Goal: Check status: Check status

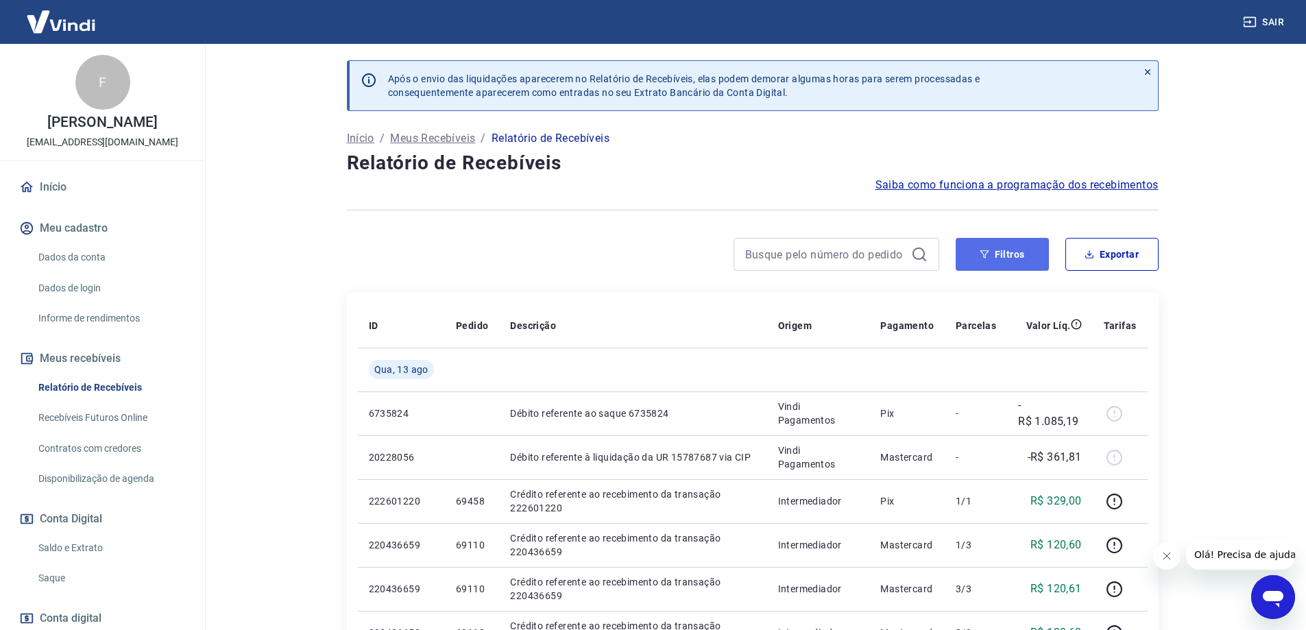
click at [989, 252] on icon "button" at bounding box center [985, 255] width 10 height 10
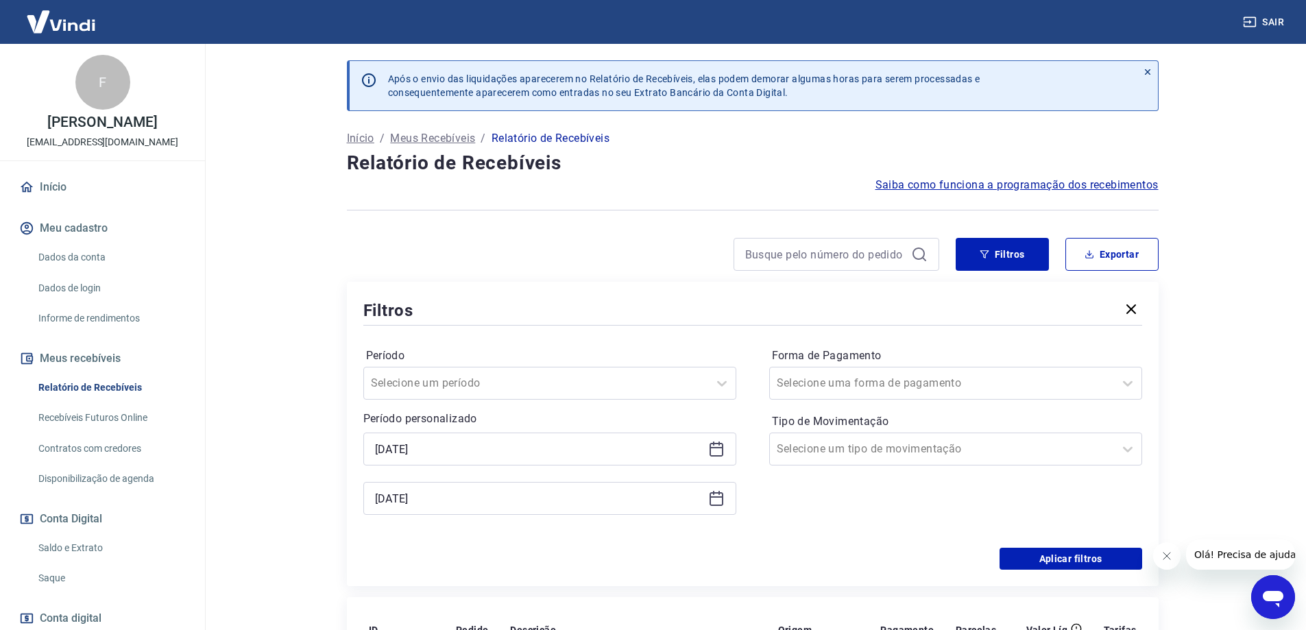
click at [724, 448] on icon at bounding box center [716, 449] width 16 height 16
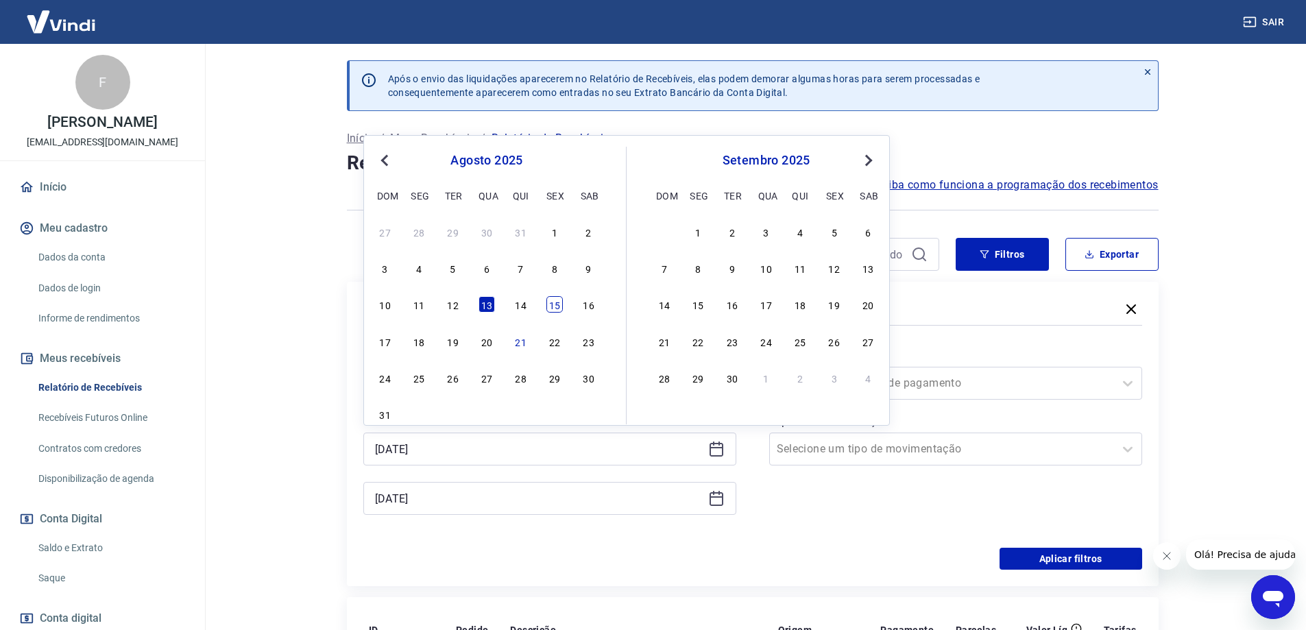
click at [553, 303] on div "15" at bounding box center [554, 304] width 16 height 16
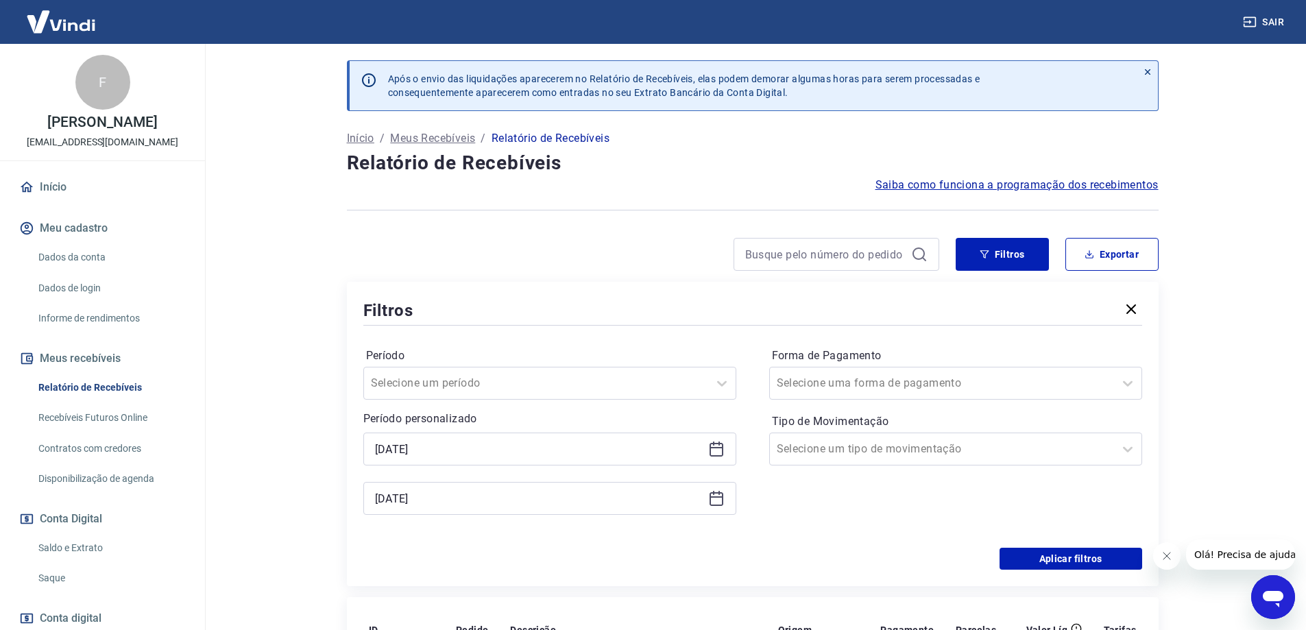
click at [717, 452] on icon at bounding box center [716, 449] width 16 height 16
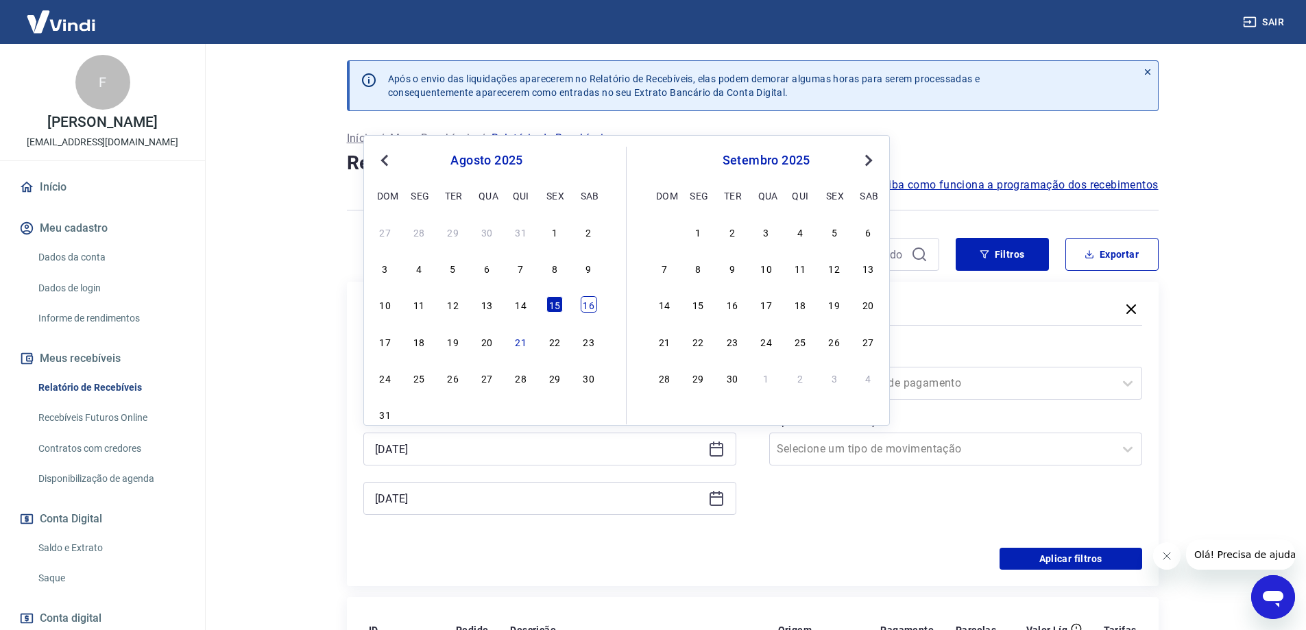
click at [591, 306] on div "16" at bounding box center [589, 304] width 16 height 16
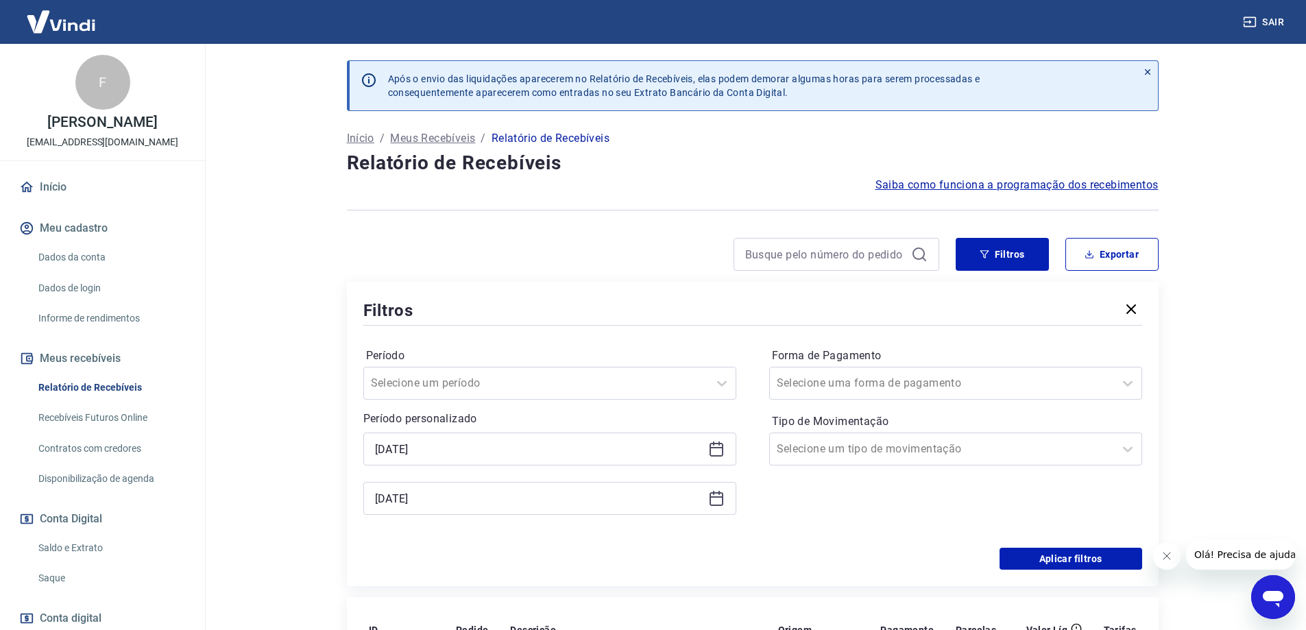
click at [710, 444] on icon at bounding box center [717, 450] width 14 height 14
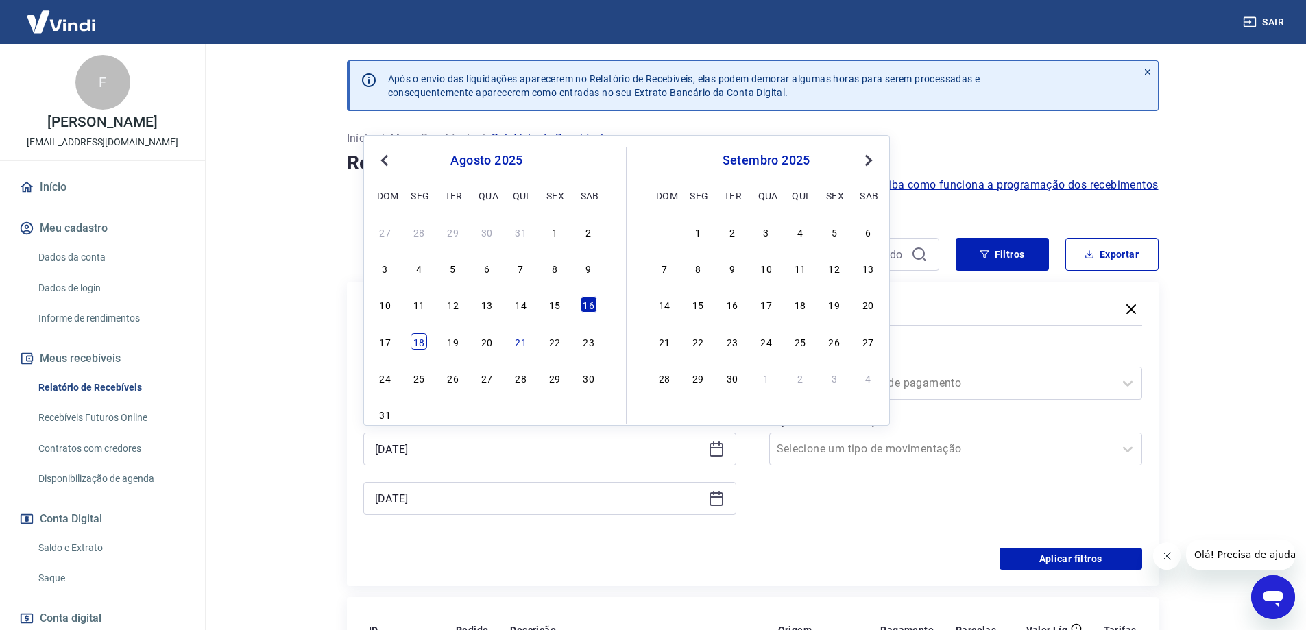
click at [418, 344] on div "18" at bounding box center [419, 341] width 16 height 16
type input "[DATE]"
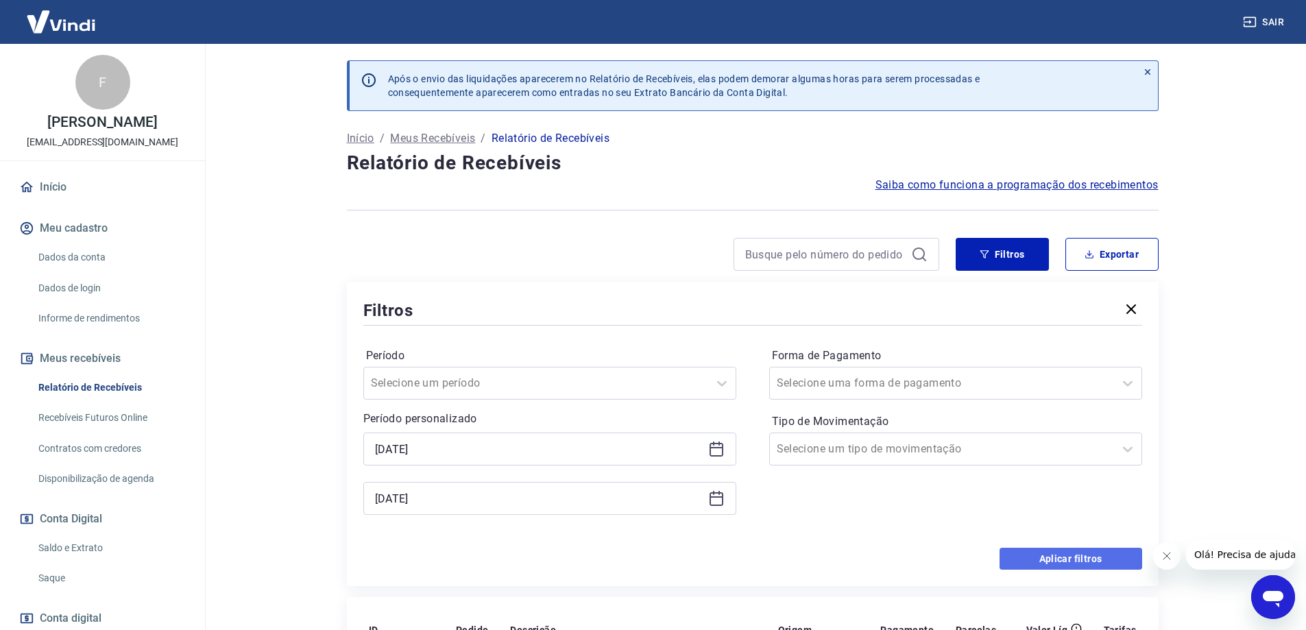
click at [1094, 553] on button "Aplicar filtros" at bounding box center [1071, 559] width 143 height 22
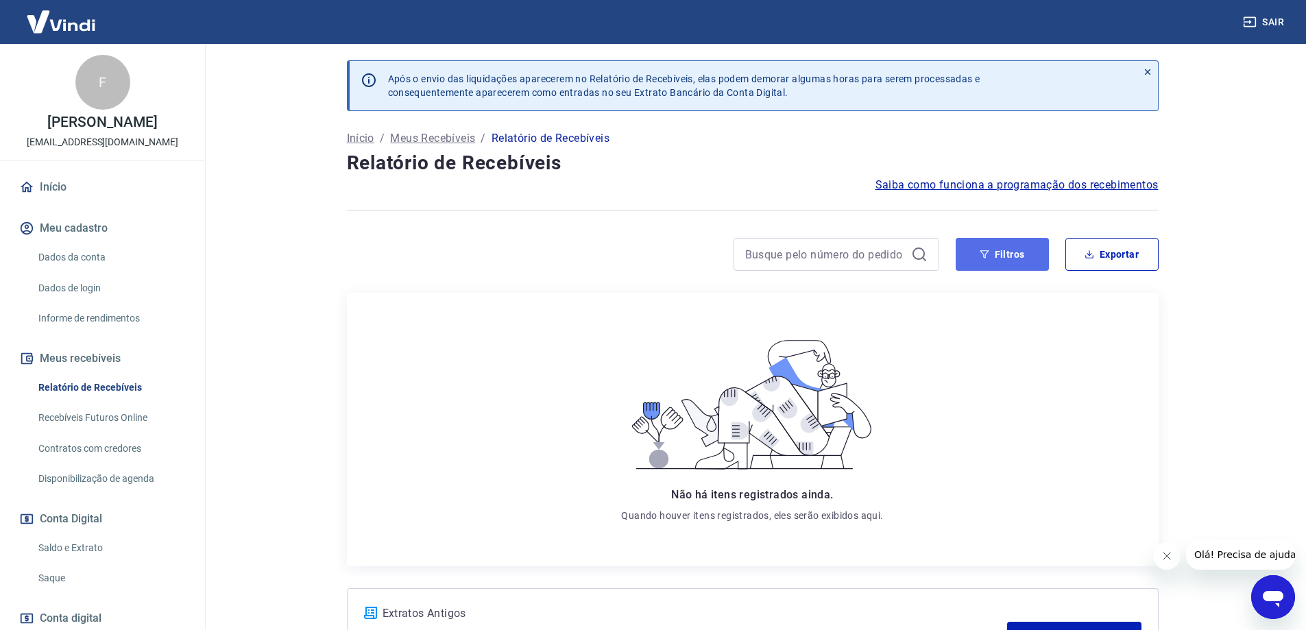
click at [989, 258] on icon "button" at bounding box center [985, 255] width 10 height 10
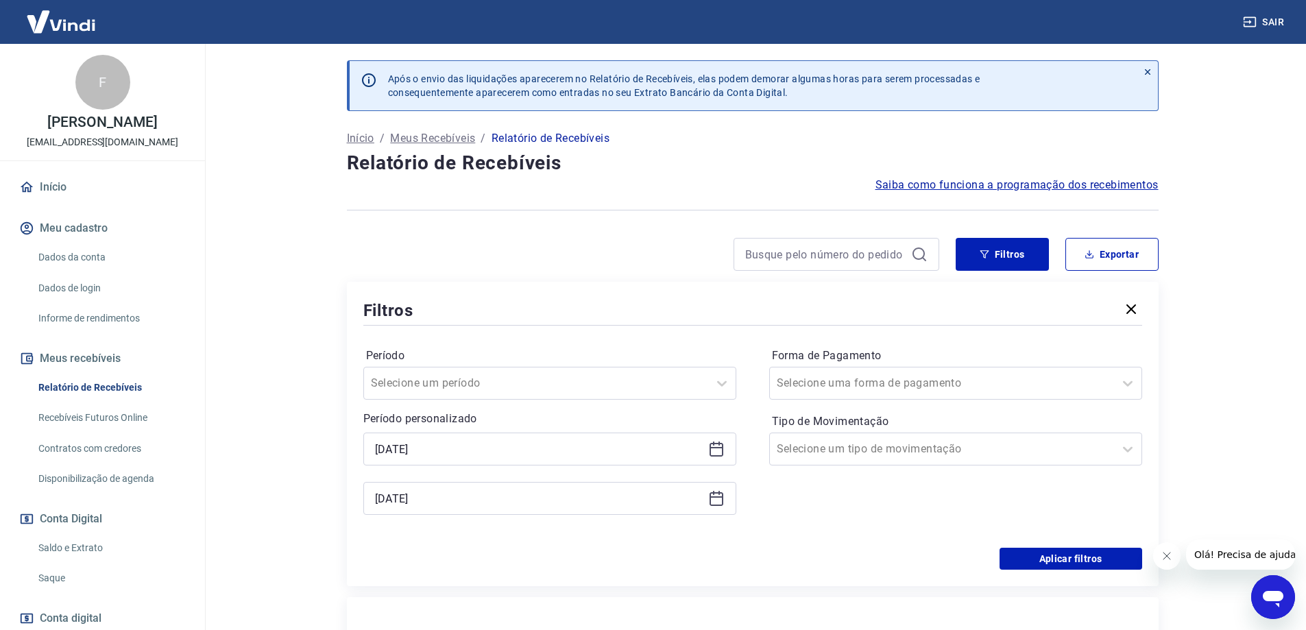
click at [712, 448] on icon at bounding box center [717, 447] width 14 height 1
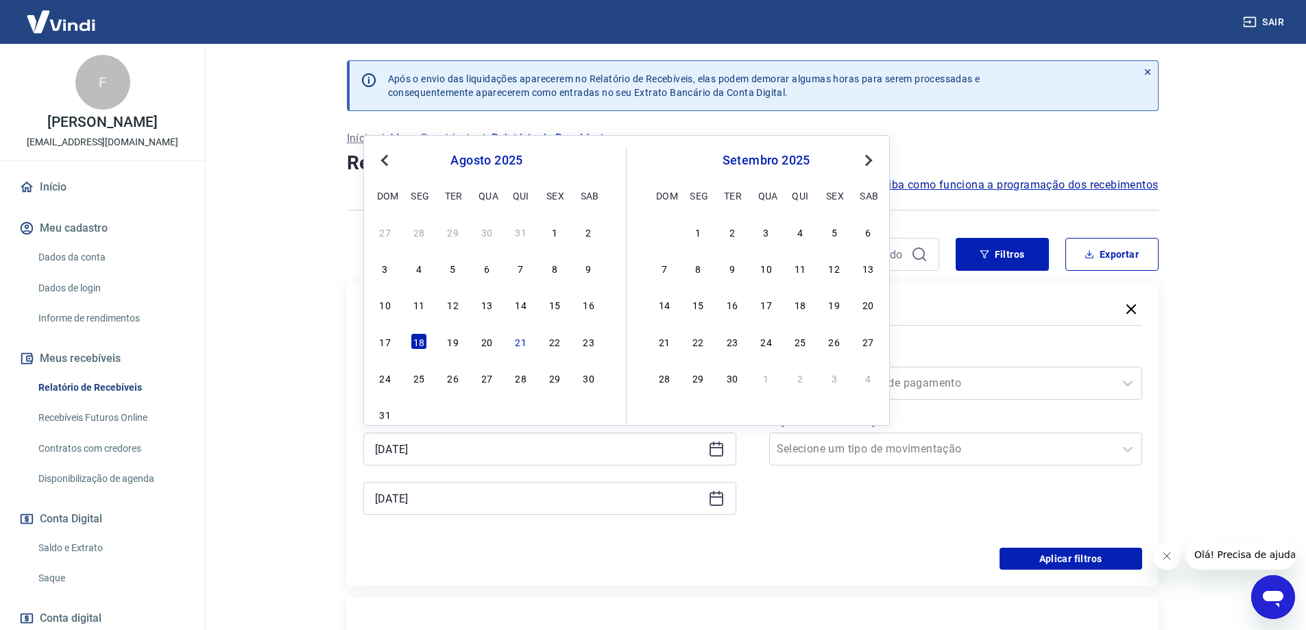
click at [592, 301] on div "16" at bounding box center [589, 304] width 16 height 16
type input "[DATE]"
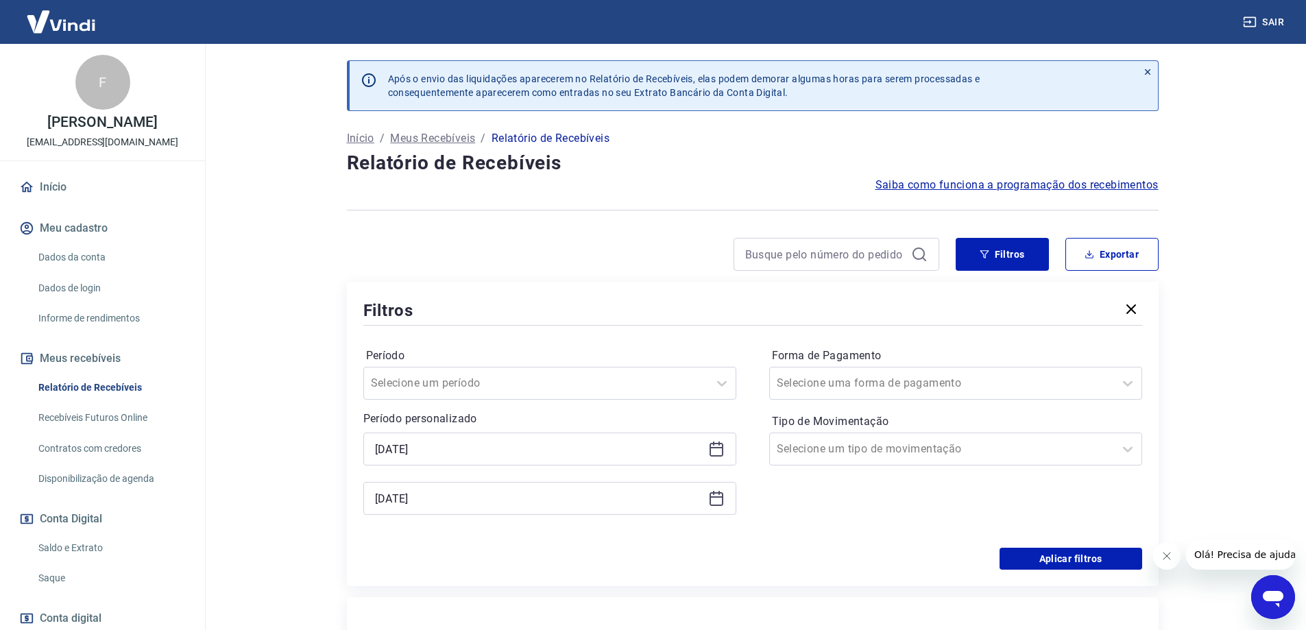
click at [714, 505] on icon at bounding box center [717, 499] width 14 height 14
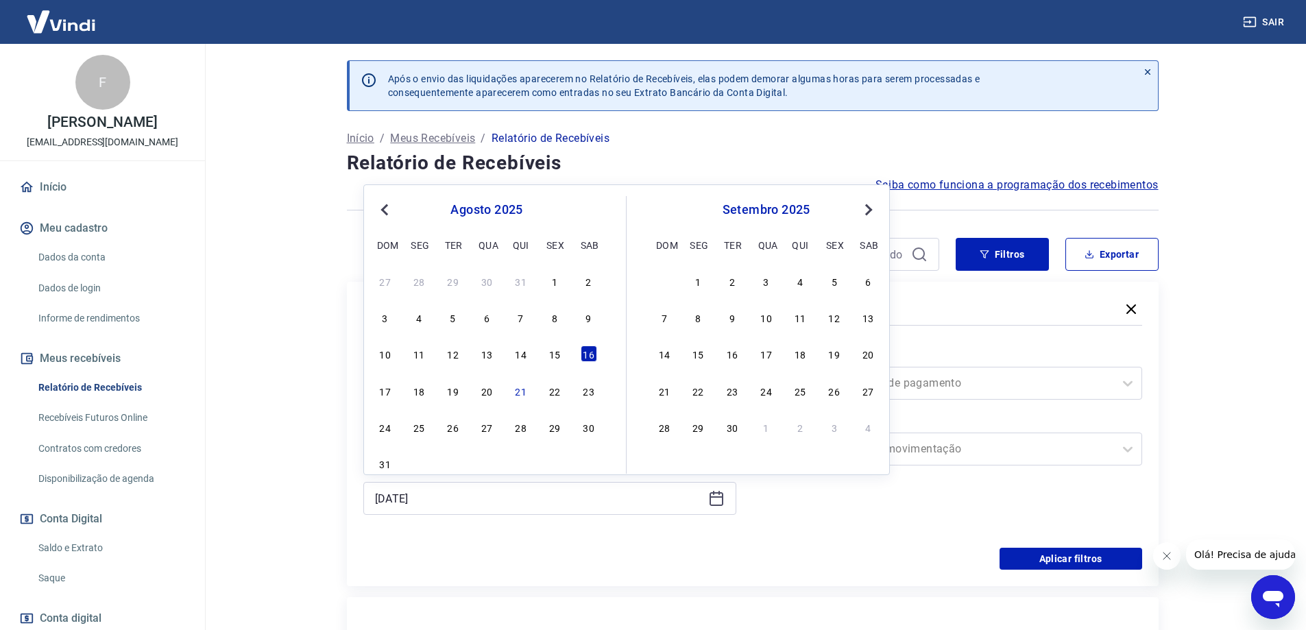
click at [418, 394] on div "18" at bounding box center [419, 391] width 16 height 16
type input "[DATE]"
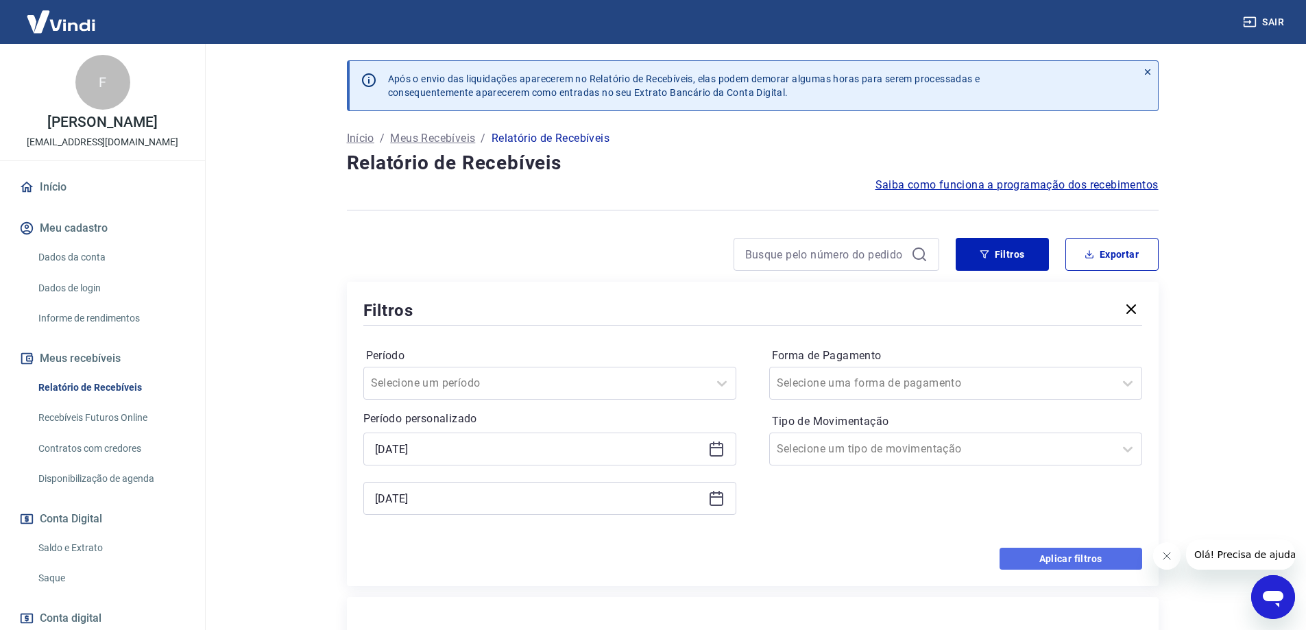
click at [1057, 562] on button "Aplicar filtros" at bounding box center [1071, 559] width 143 height 22
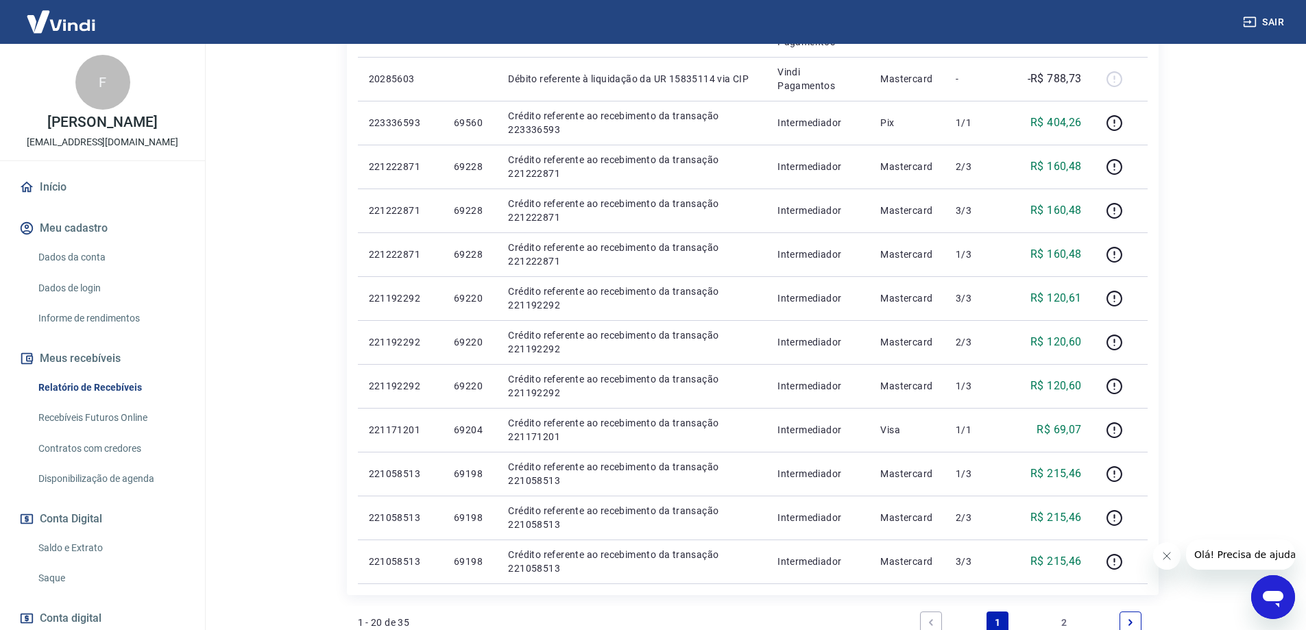
scroll to position [865, 0]
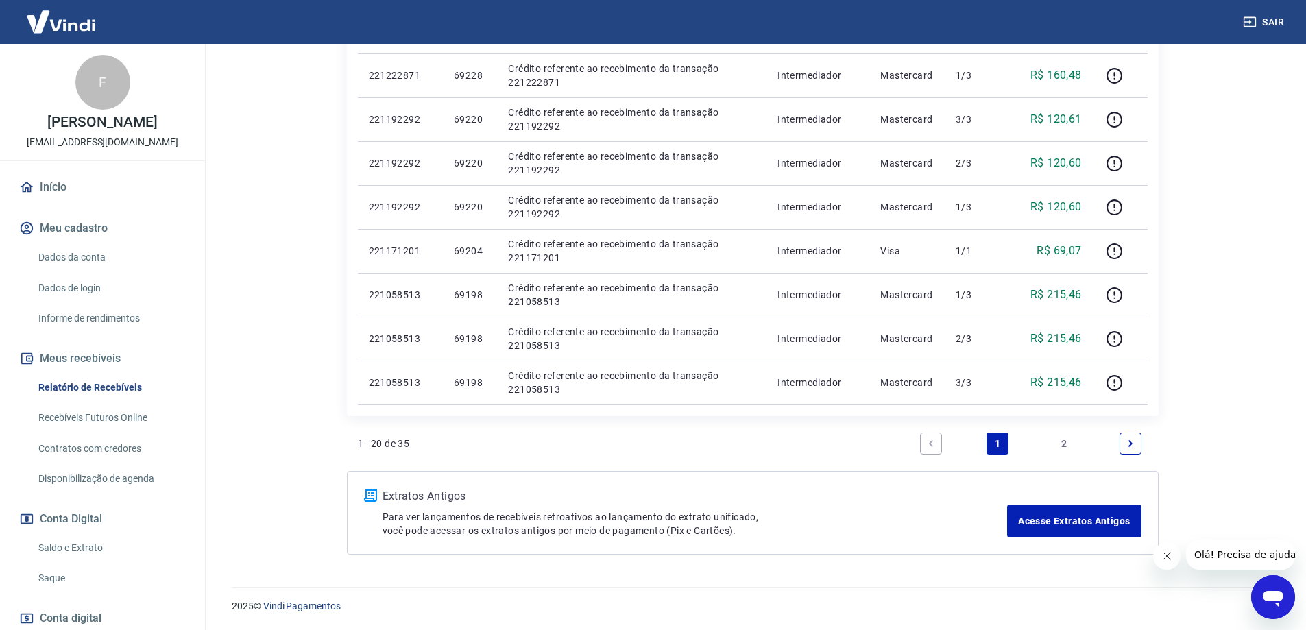
click at [1065, 439] on link "2" at bounding box center [1064, 444] width 22 height 22
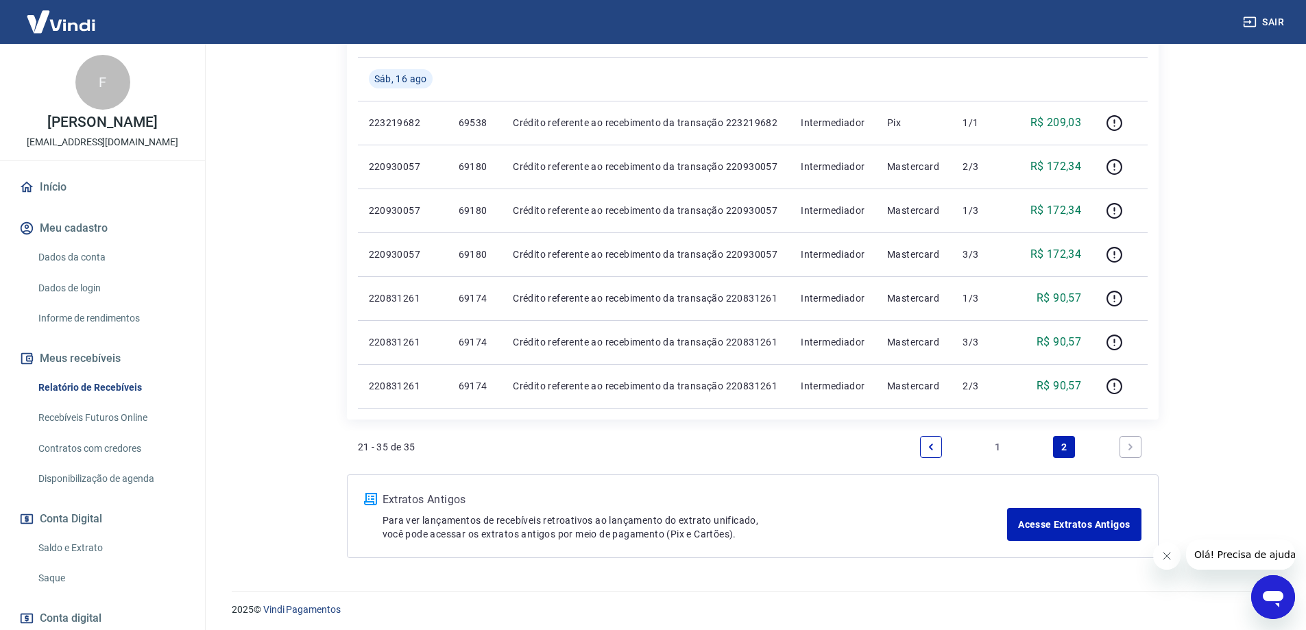
scroll to position [617, 0]
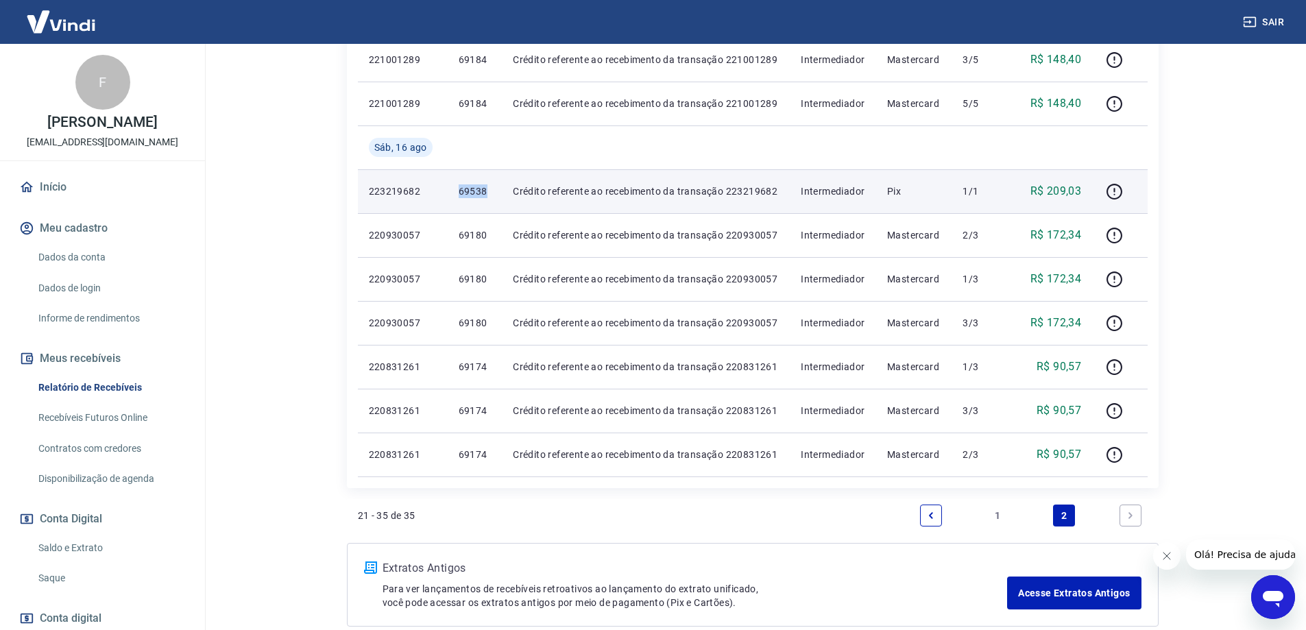
drag, startPoint x: 454, startPoint y: 197, endPoint x: 488, endPoint y: 200, distance: 33.7
click at [488, 200] on td "69538" at bounding box center [475, 191] width 55 height 44
copy p "69538"
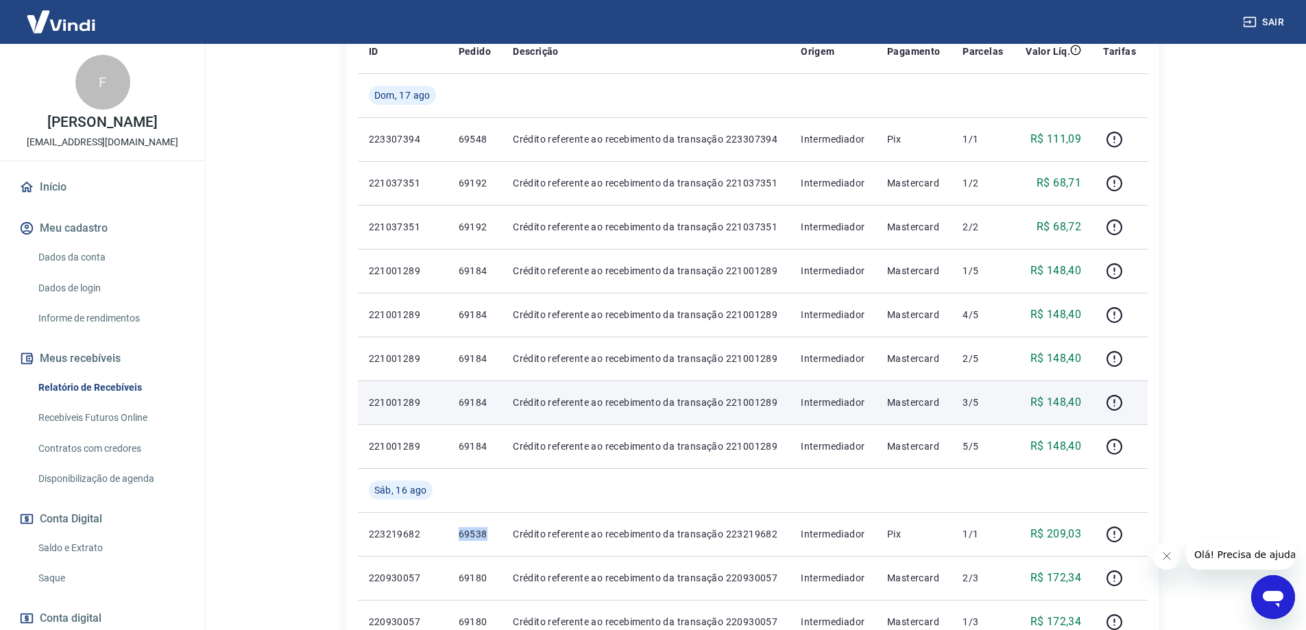
scroll to position [206, 0]
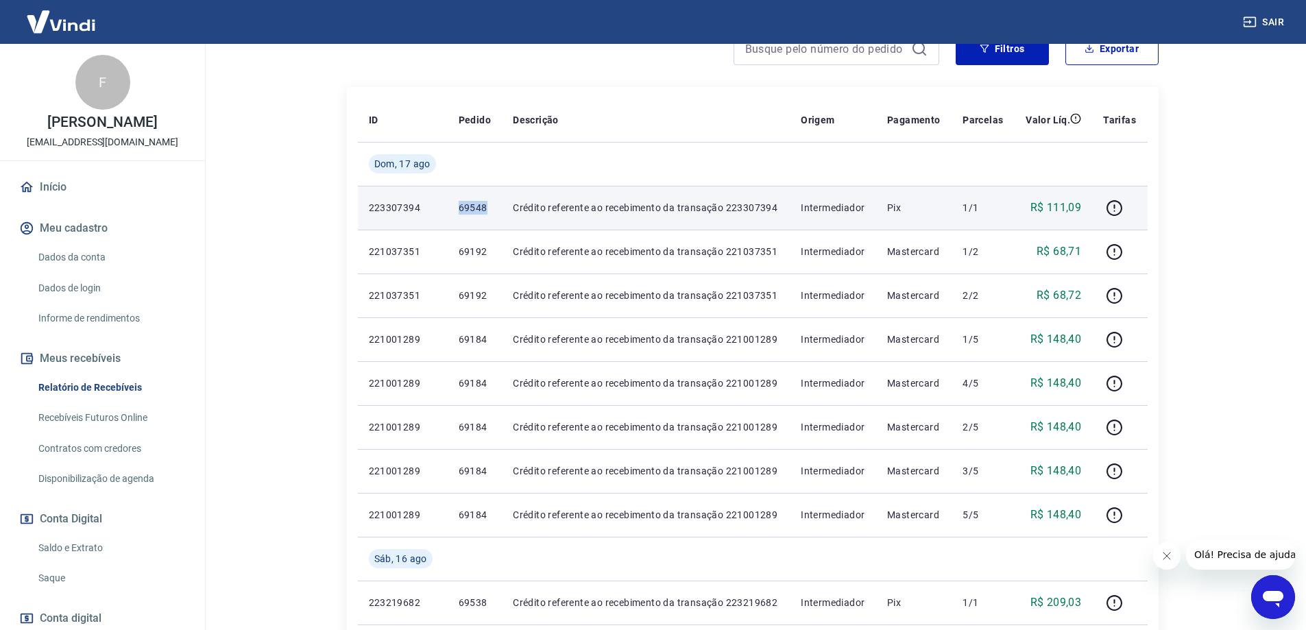
drag, startPoint x: 455, startPoint y: 206, endPoint x: 488, endPoint y: 212, distance: 33.4
click at [488, 212] on td "69548" at bounding box center [475, 208] width 55 height 44
copy p "69548"
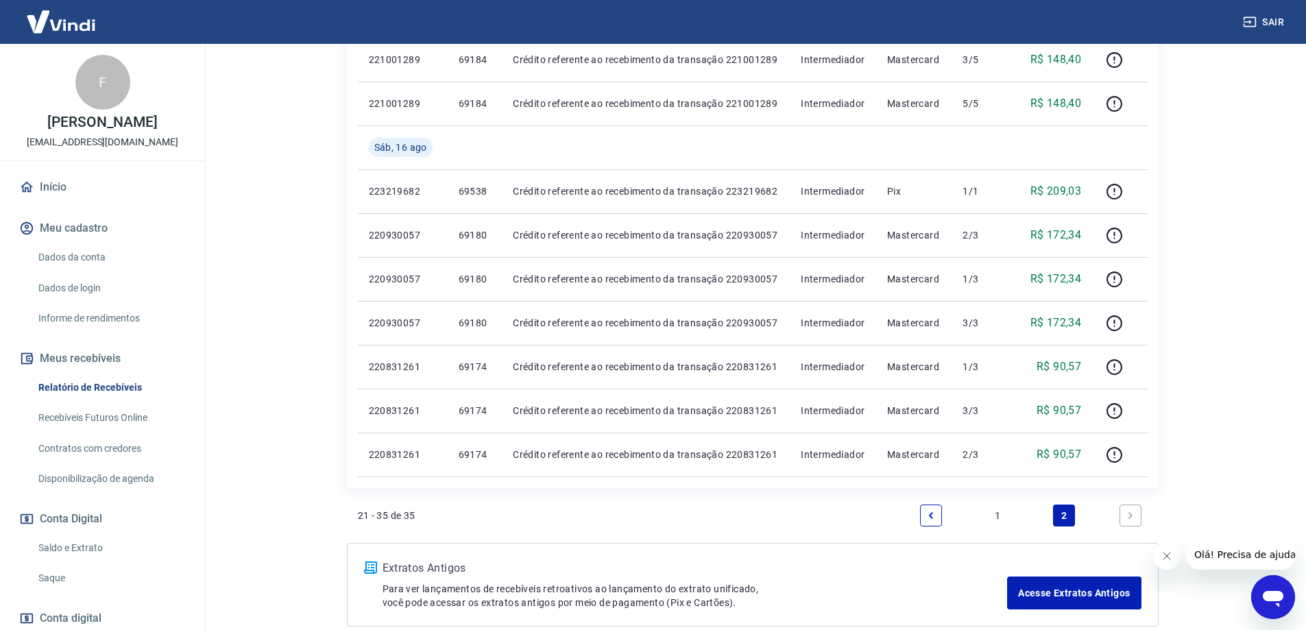
scroll to position [686, 0]
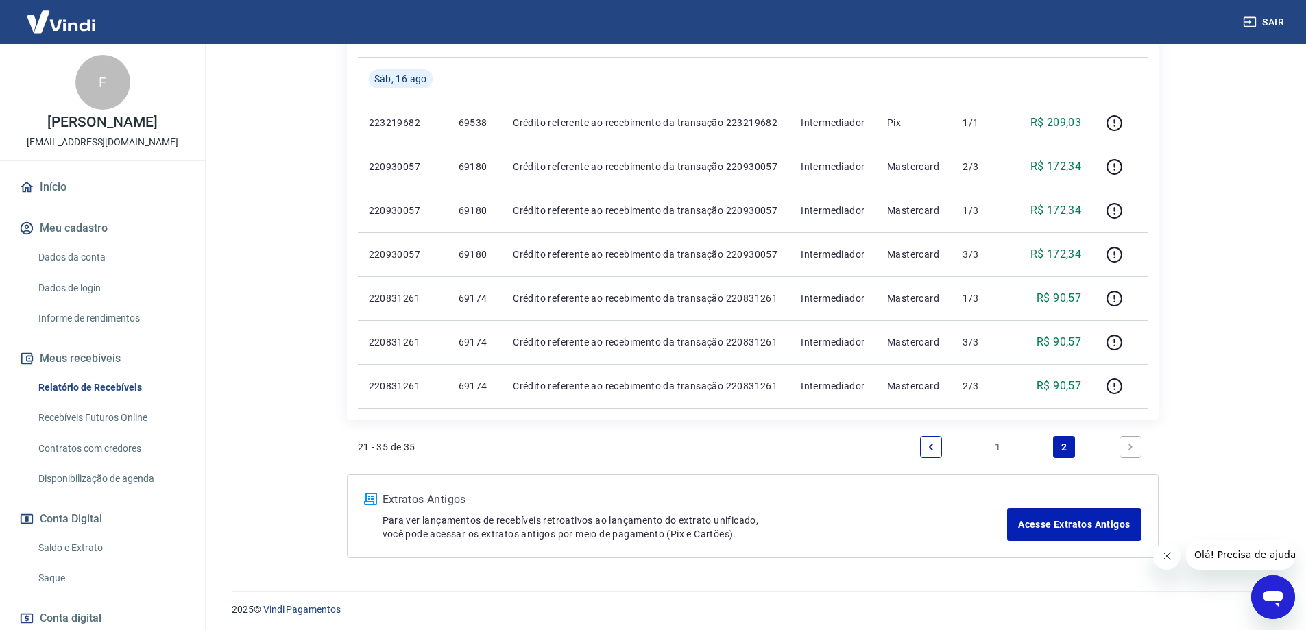
click at [1001, 451] on link "1" at bounding box center [998, 447] width 22 height 22
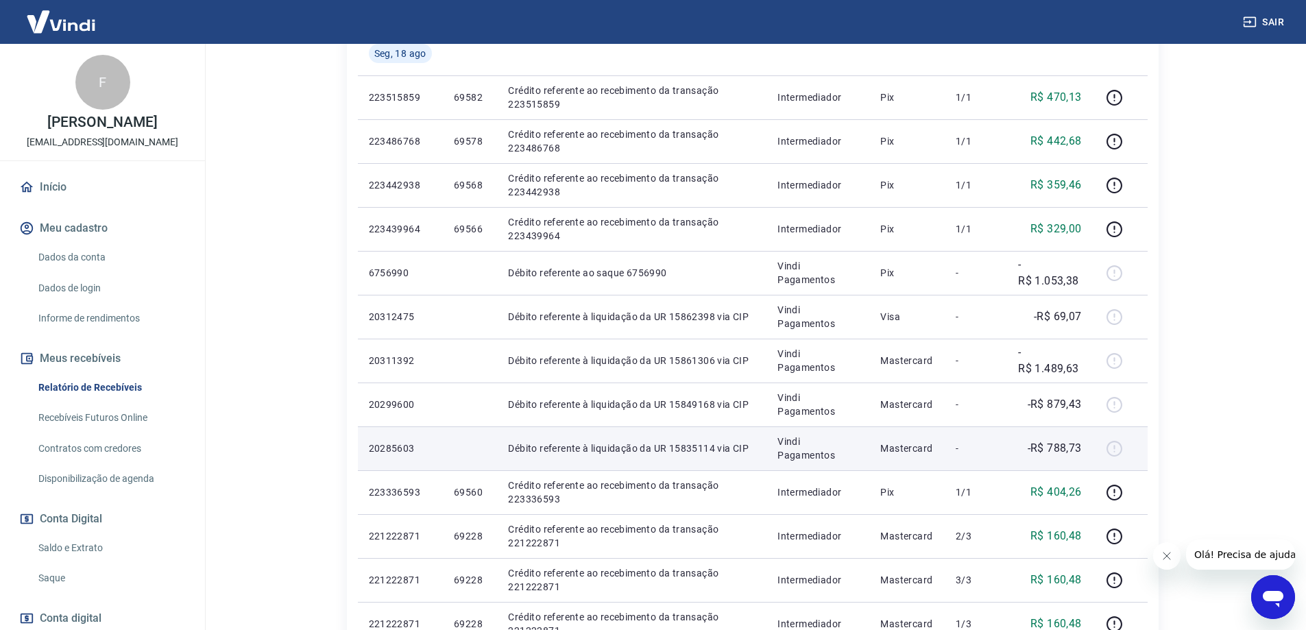
scroll to position [385, 0]
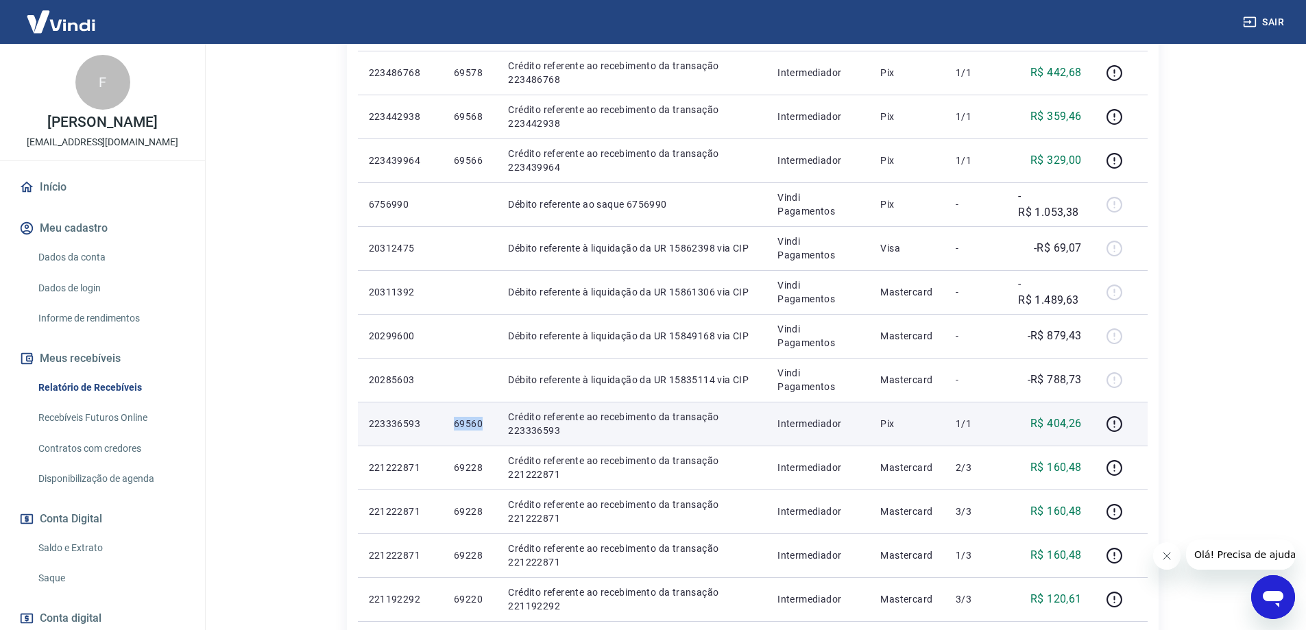
drag, startPoint x: 449, startPoint y: 429, endPoint x: 483, endPoint y: 430, distance: 33.6
click at [483, 430] on td "69560" at bounding box center [470, 424] width 54 height 44
copy p "69560"
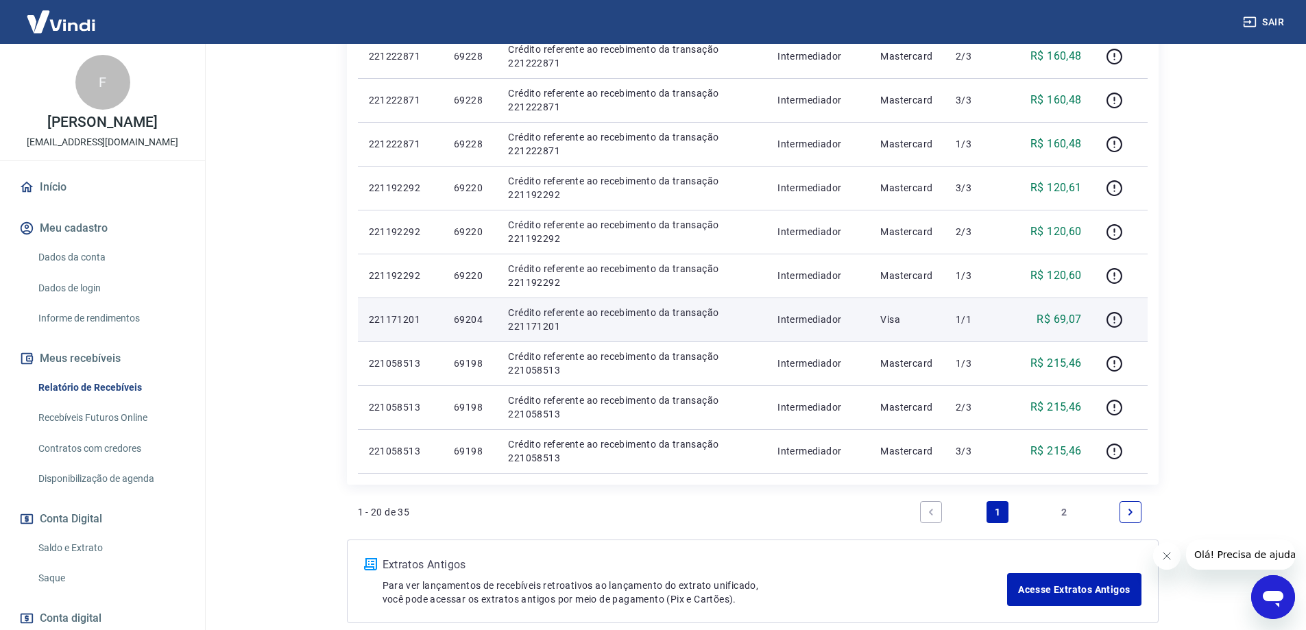
scroll to position [865, 0]
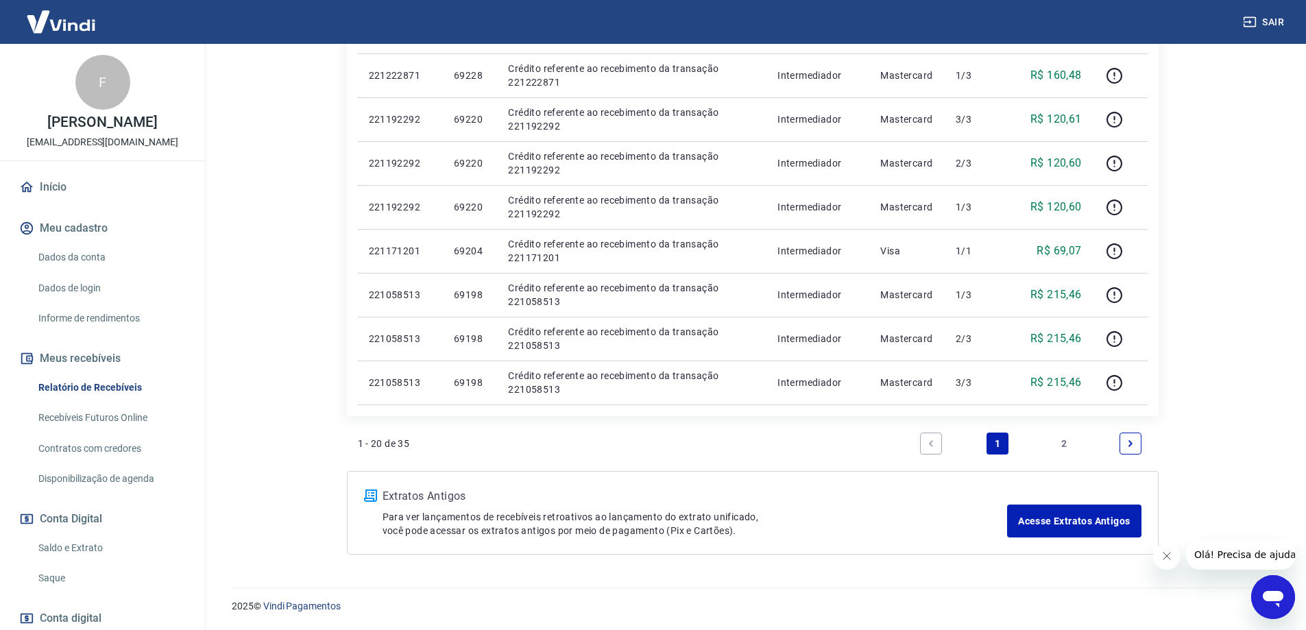
click at [1066, 446] on link "2" at bounding box center [1064, 444] width 22 height 22
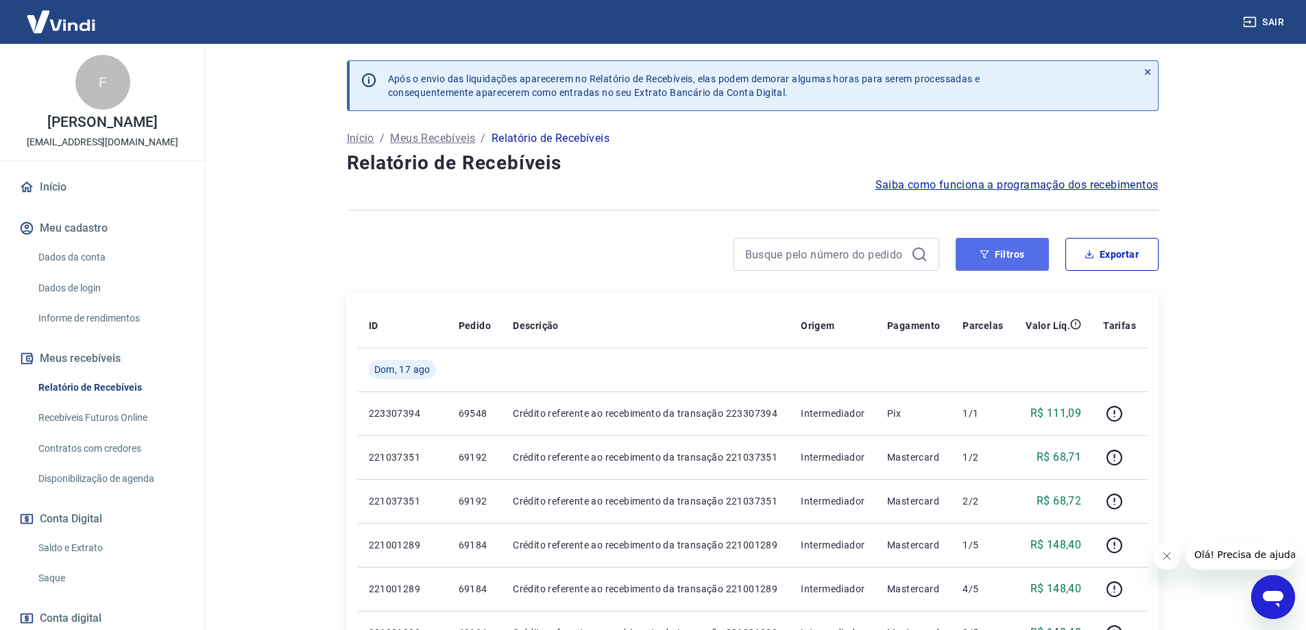
click at [997, 265] on button "Filtros" at bounding box center [1002, 254] width 93 height 33
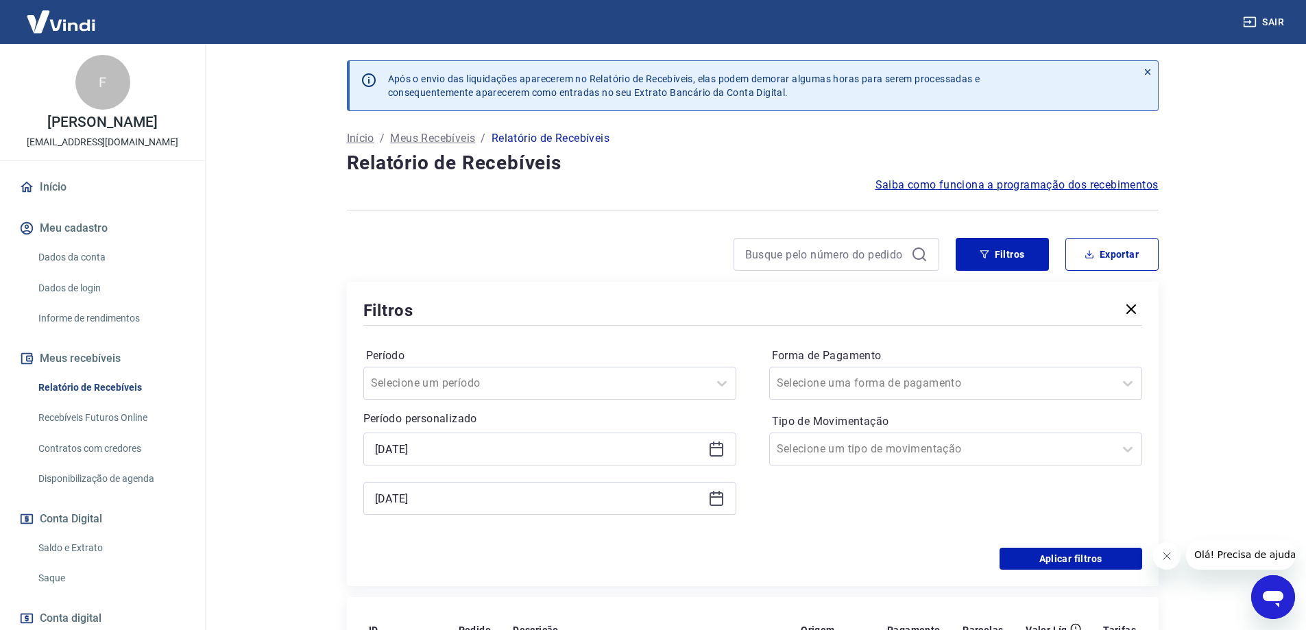
click at [719, 492] on icon at bounding box center [719, 493] width 1 height 4
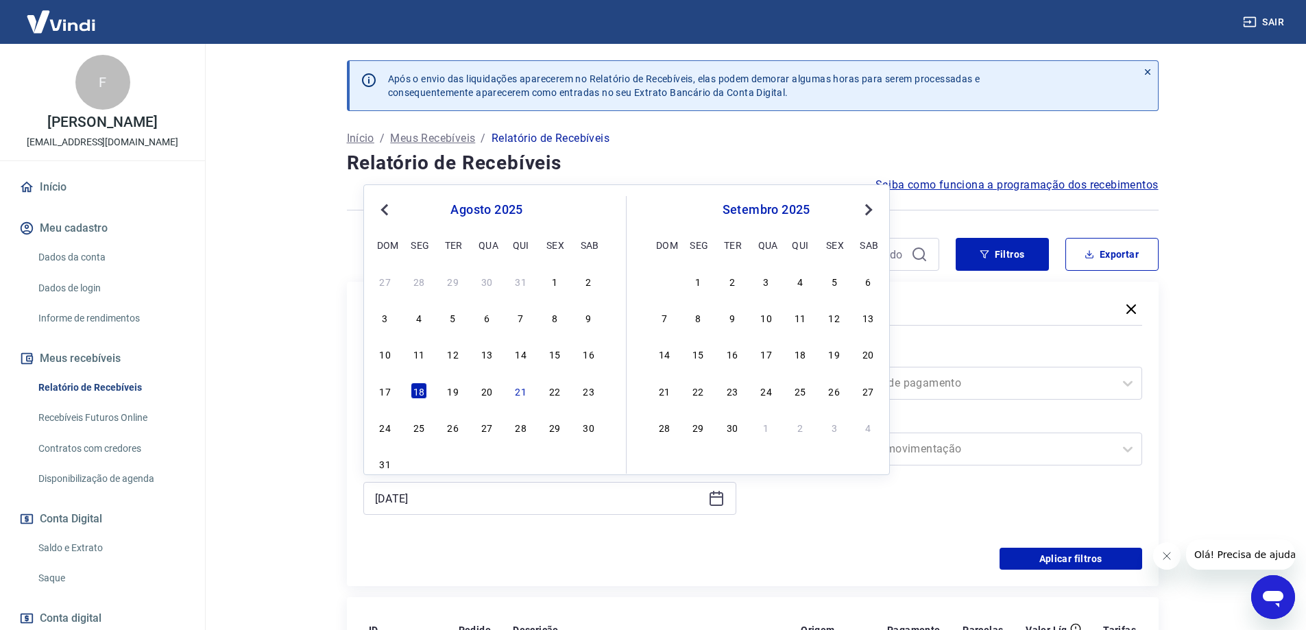
click at [719, 492] on icon at bounding box center [719, 493] width 1 height 4
click at [792, 503] on div "Forma de Pagamento Selecione uma forma de pagamento Tipo de Movimentação Seleci…" at bounding box center [955, 438] width 373 height 186
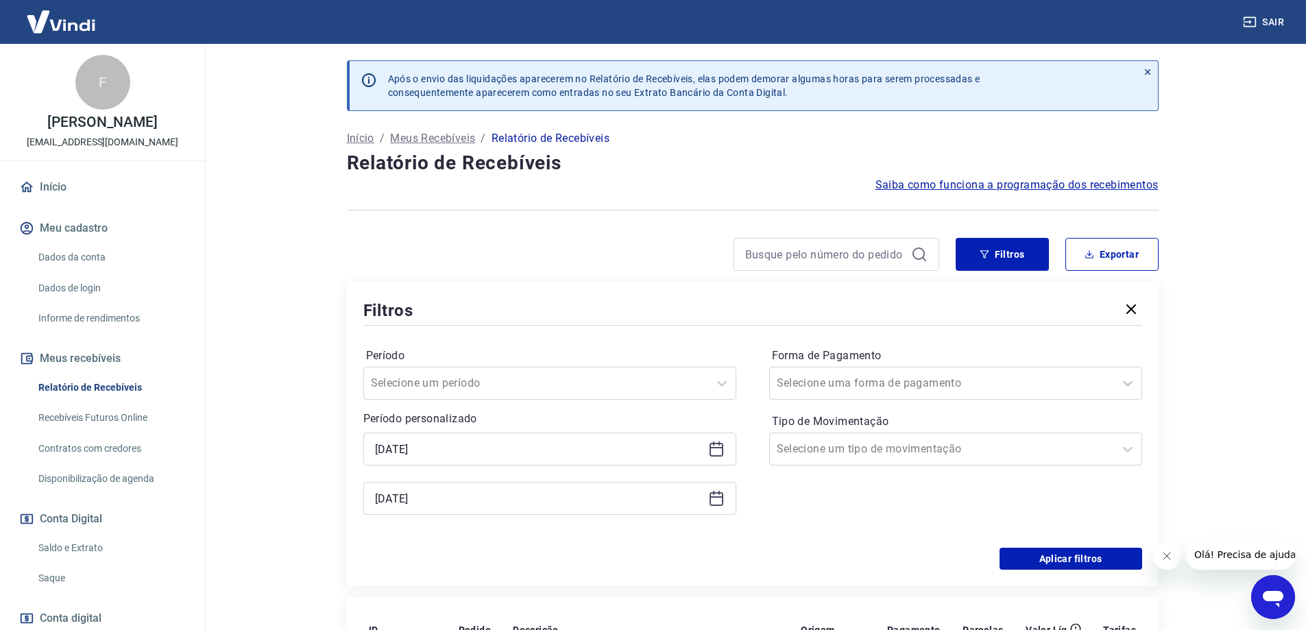
click at [719, 446] on icon at bounding box center [716, 449] width 16 height 16
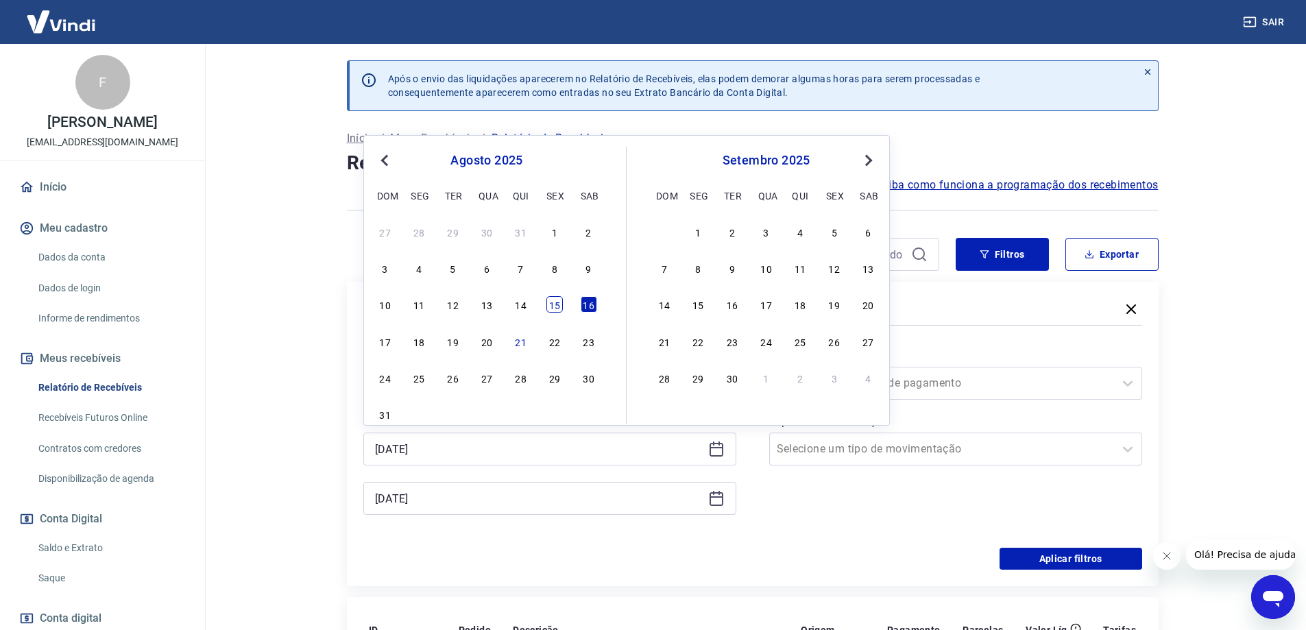
click at [555, 306] on div "15" at bounding box center [554, 304] width 16 height 16
type input "[DATE]"
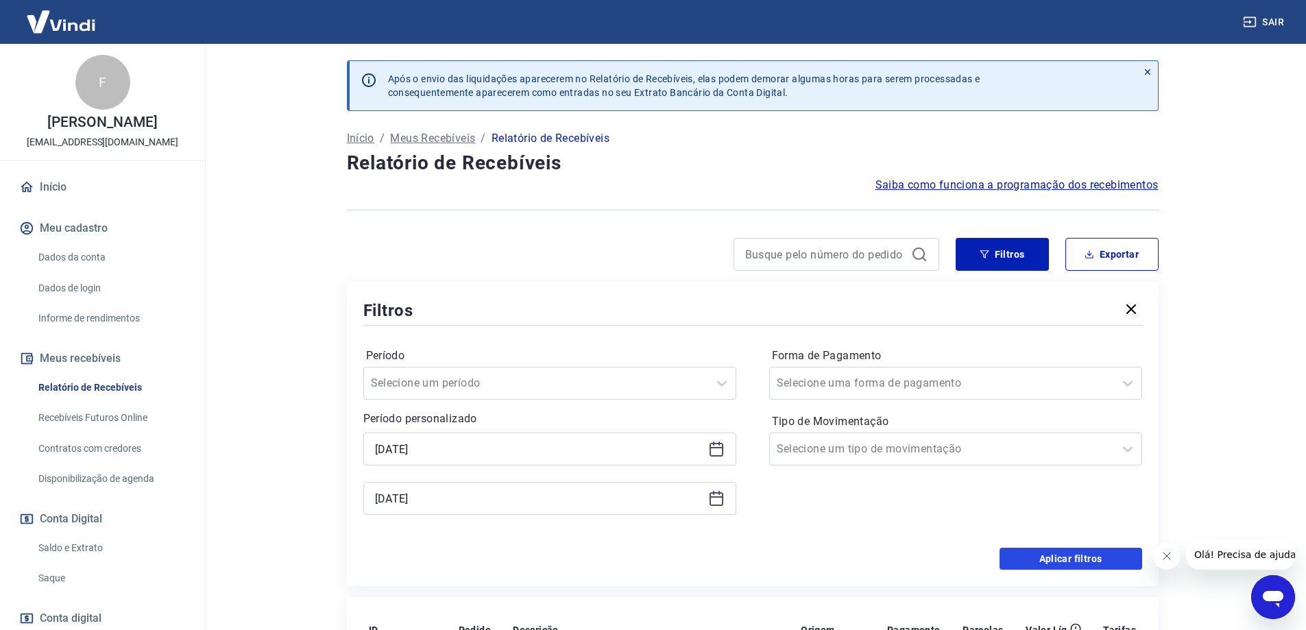
click at [1039, 555] on button "Aplicar filtros" at bounding box center [1071, 559] width 143 height 22
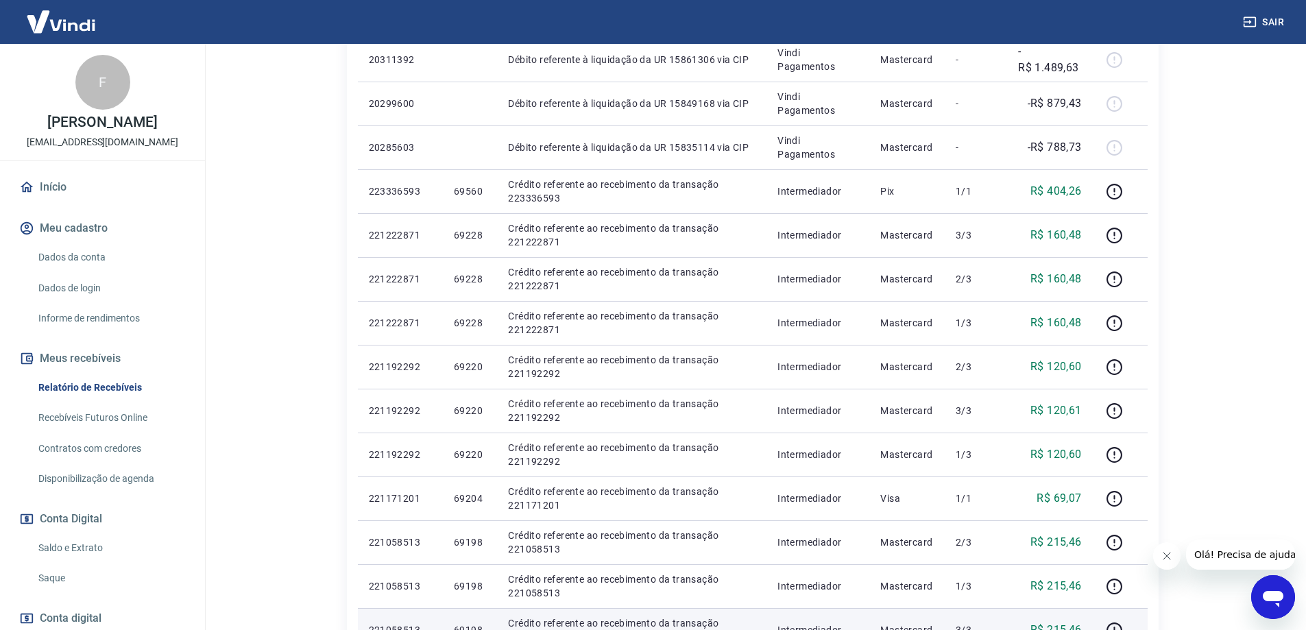
scroll to position [865, 0]
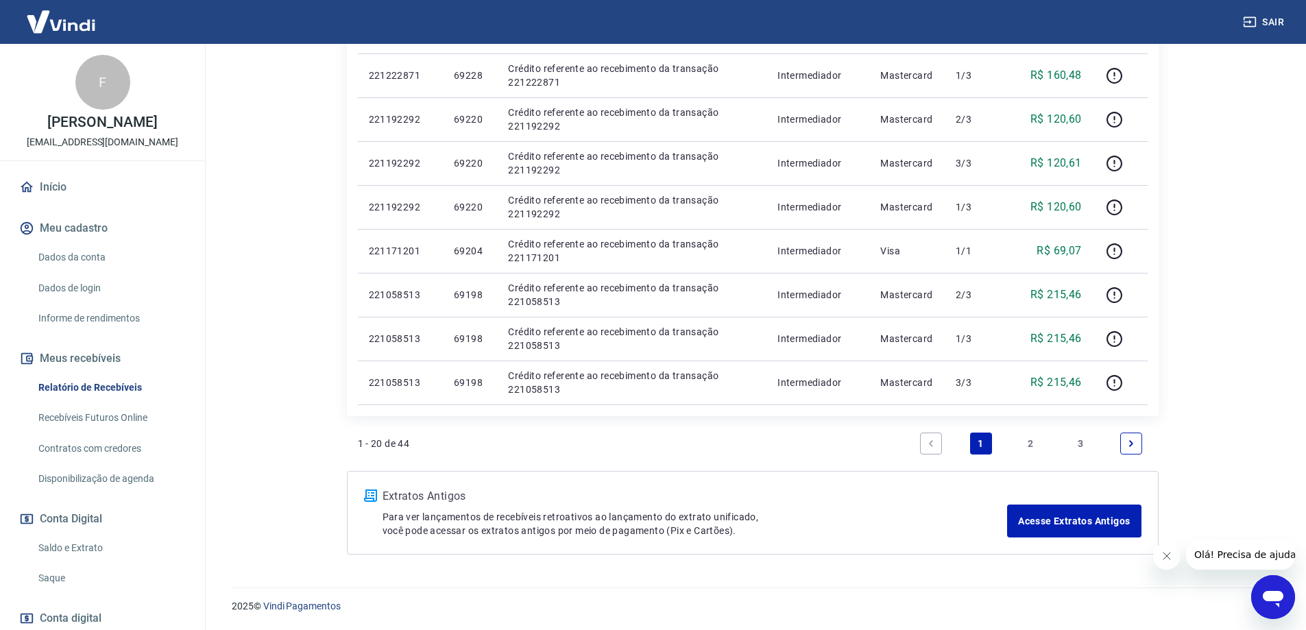
click at [1078, 443] on link "3" at bounding box center [1081, 444] width 22 height 22
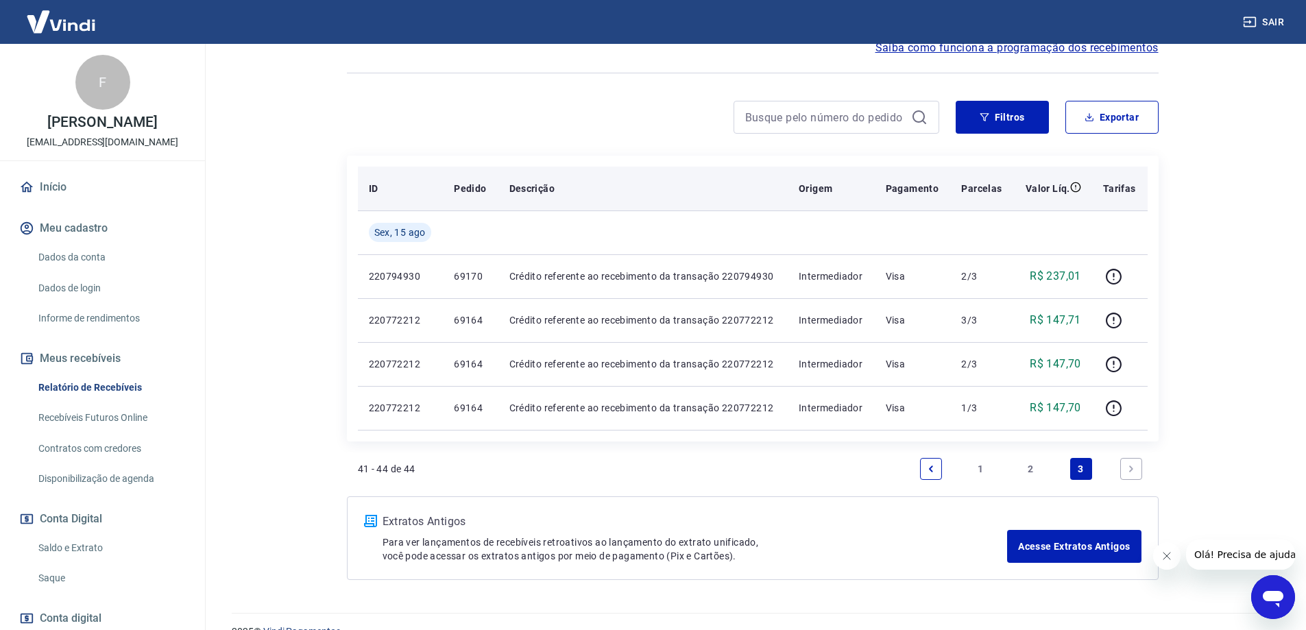
scroll to position [163, 0]
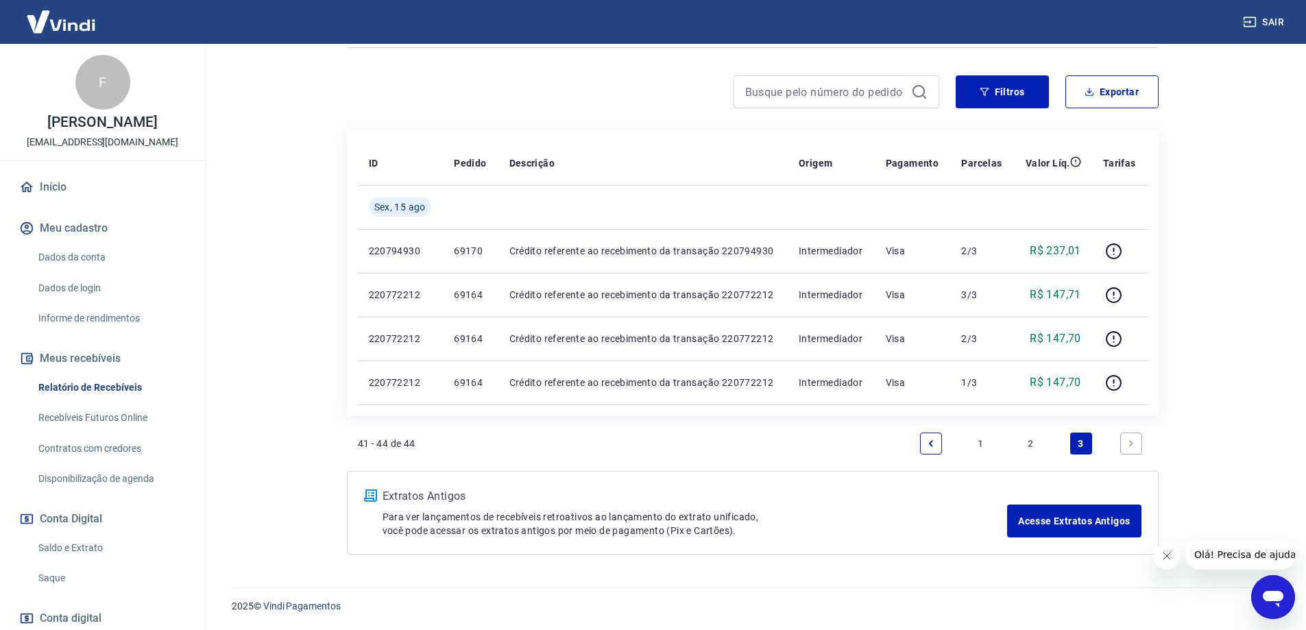
click at [1035, 445] on link "2" at bounding box center [1031, 444] width 22 height 22
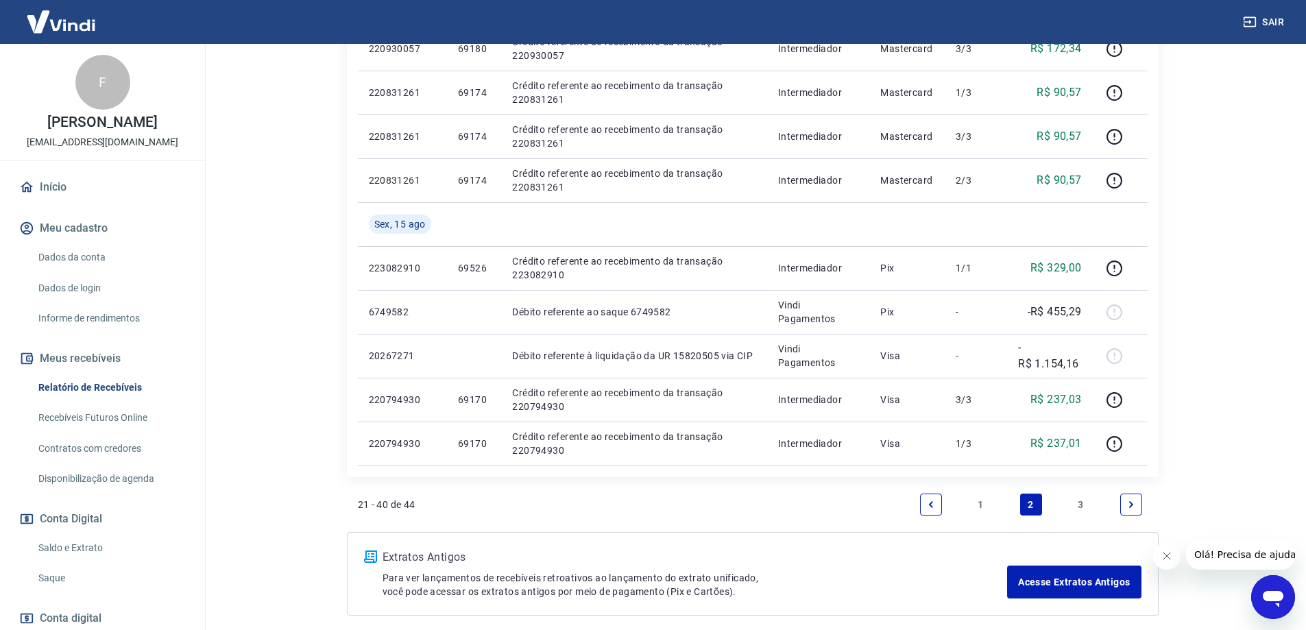
scroll to position [952, 0]
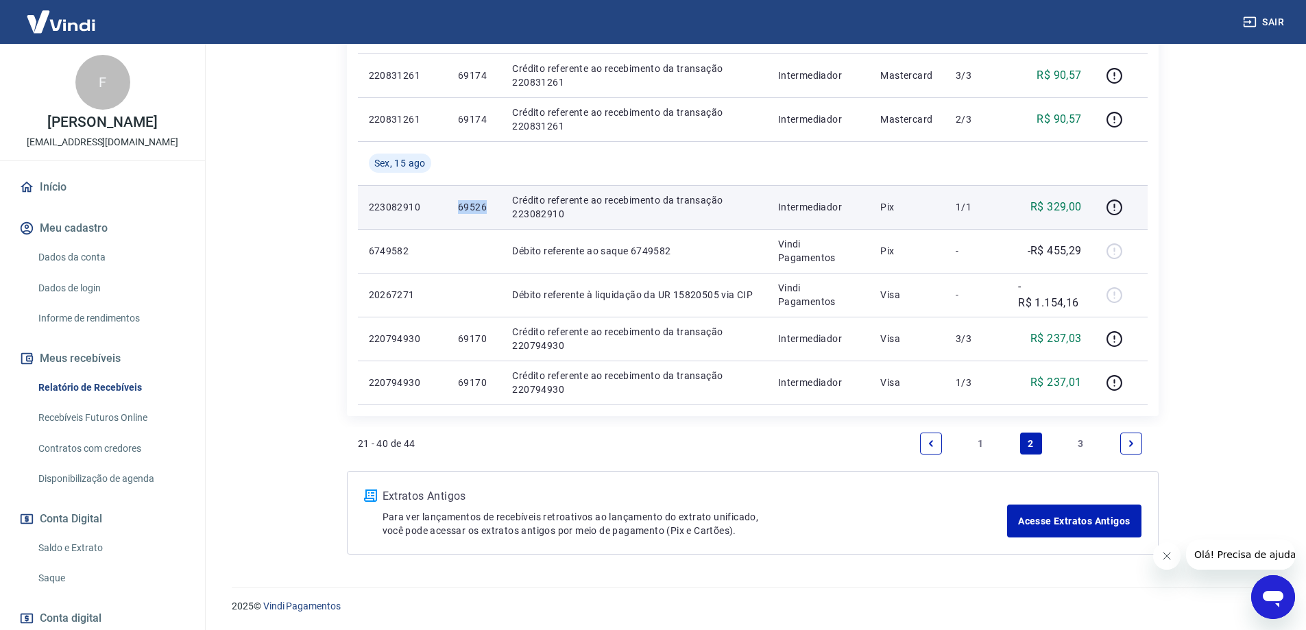
drag, startPoint x: 453, startPoint y: 209, endPoint x: 487, endPoint y: 212, distance: 34.4
click at [487, 212] on td "69526" at bounding box center [474, 207] width 54 height 44
copy p "69526"
